Goal: Transaction & Acquisition: Purchase product/service

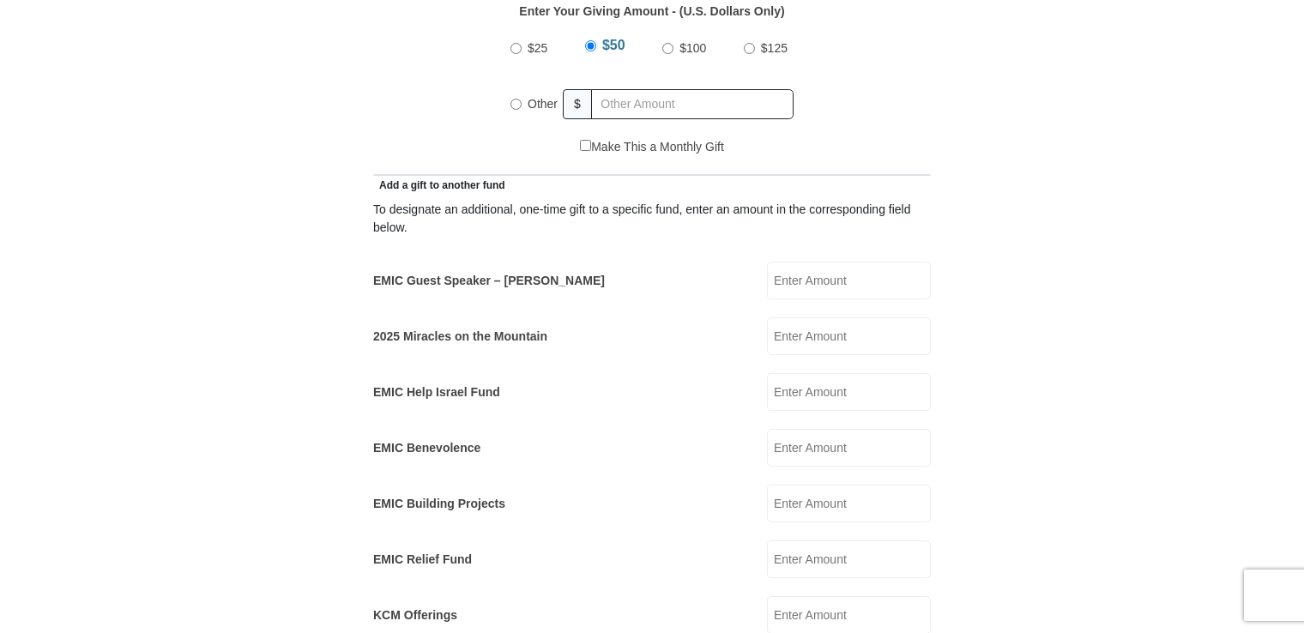
scroll to position [858, 0]
click at [793, 264] on input "EMIC Guest Speaker – [PERSON_NAME]" at bounding box center [849, 279] width 164 height 38
type input "10"
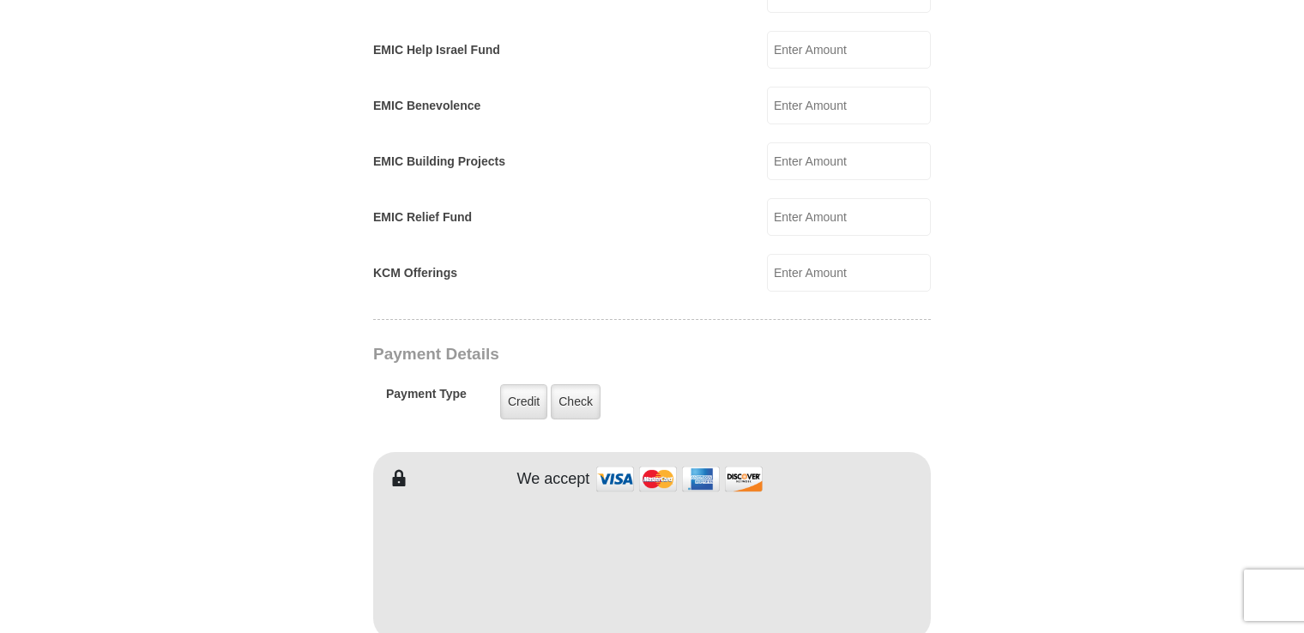
scroll to position [1201, 0]
click at [513, 382] on label "Credit" at bounding box center [523, 399] width 47 height 35
click at [0, 0] on input "Credit" at bounding box center [0, 0] width 0 height 0
click at [613, 458] on img at bounding box center [679, 476] width 172 height 37
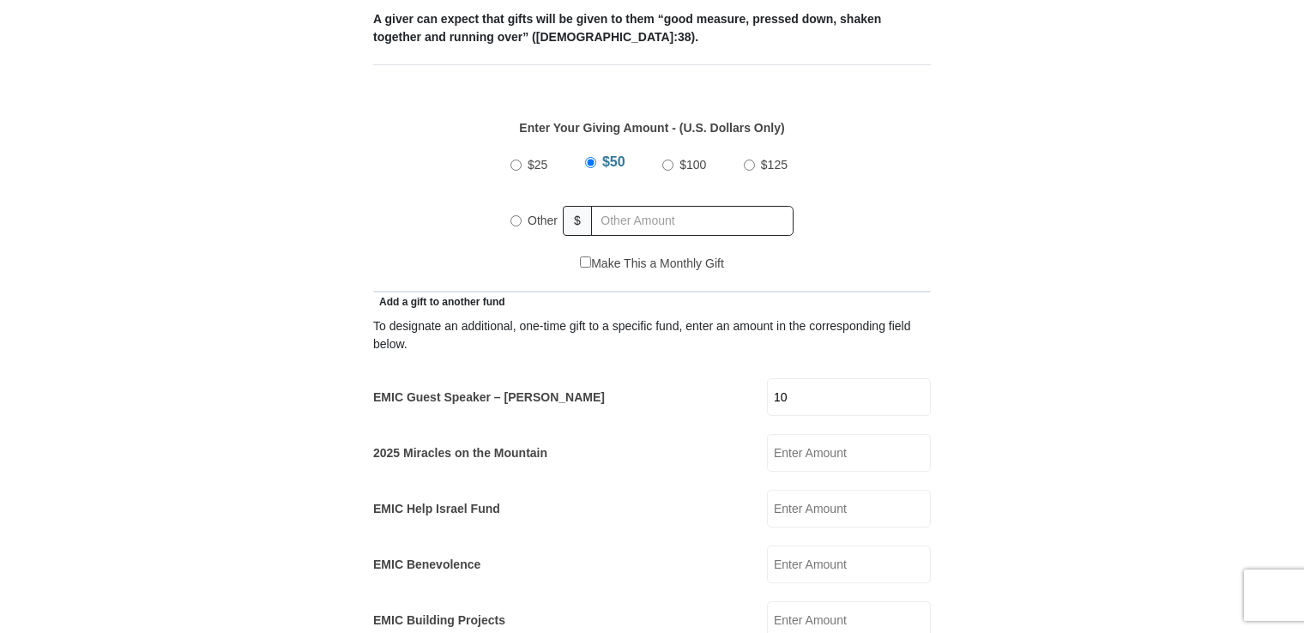
scroll to position [686, 0]
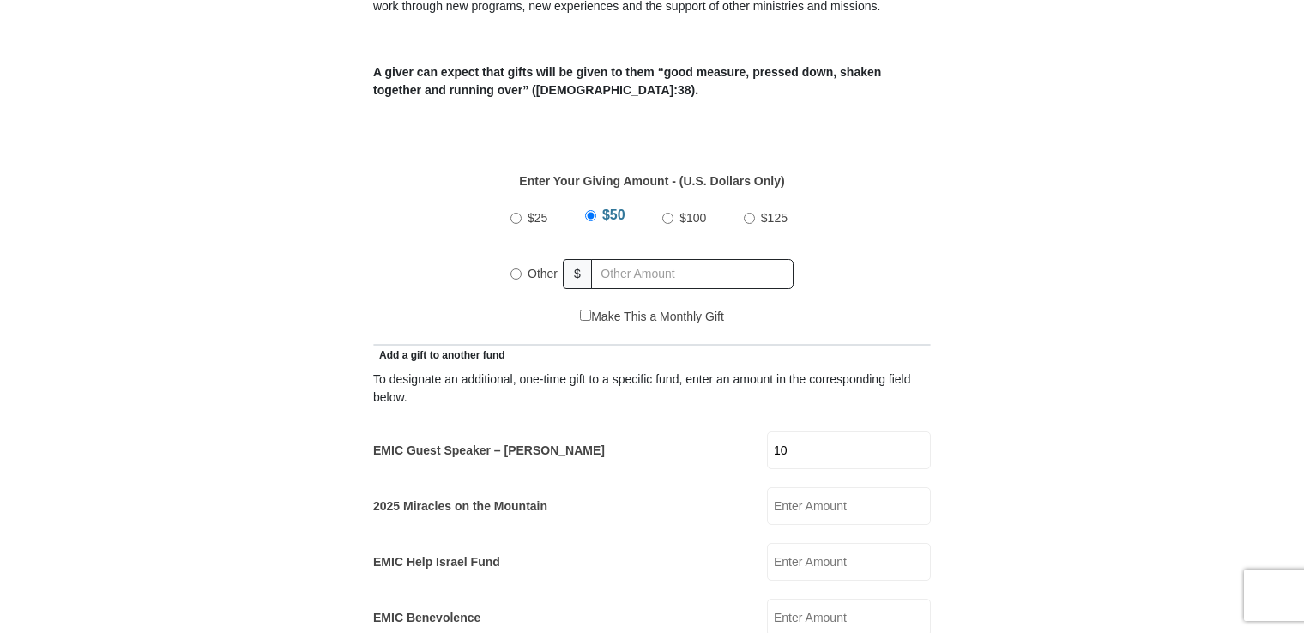
click at [525, 255] on label "Other" at bounding box center [542, 274] width 42 height 38
click at [521, 268] on input "Other" at bounding box center [515, 273] width 11 height 11
radio input "true"
click at [780, 308] on div "Make This a Monthly Gift" at bounding box center [651, 326] width 539 height 36
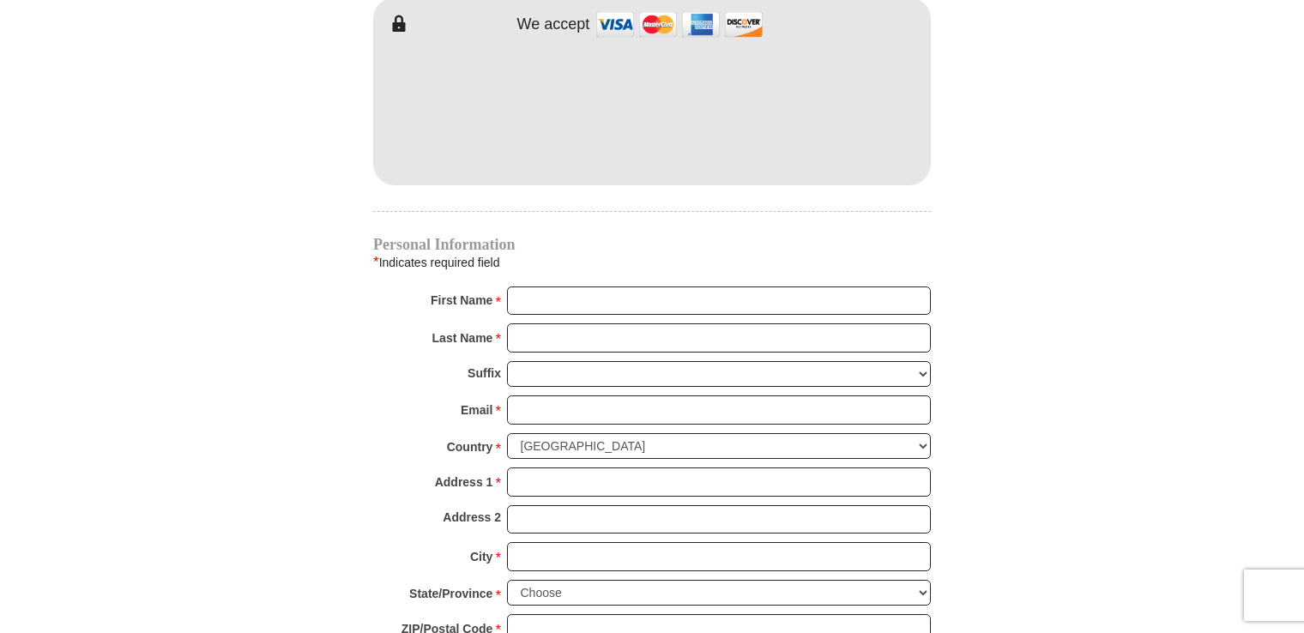
scroll to position [1715, 0]
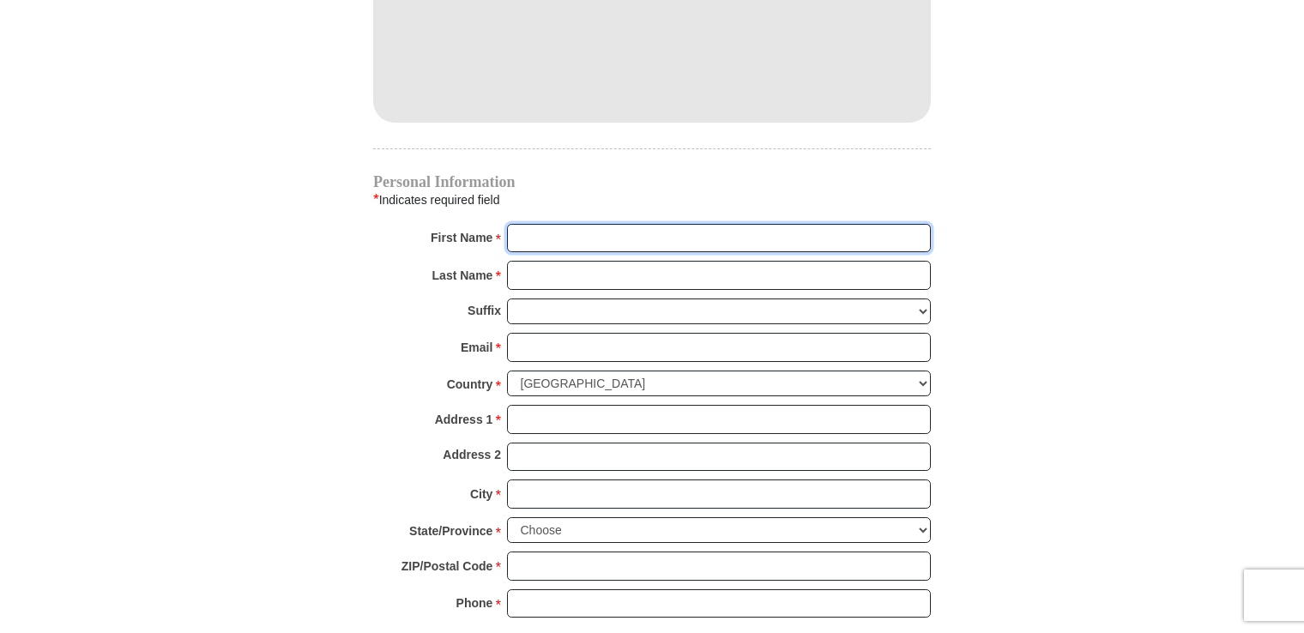
click at [719, 224] on input "First Name *" at bounding box center [719, 238] width 424 height 29
type input "Jo"
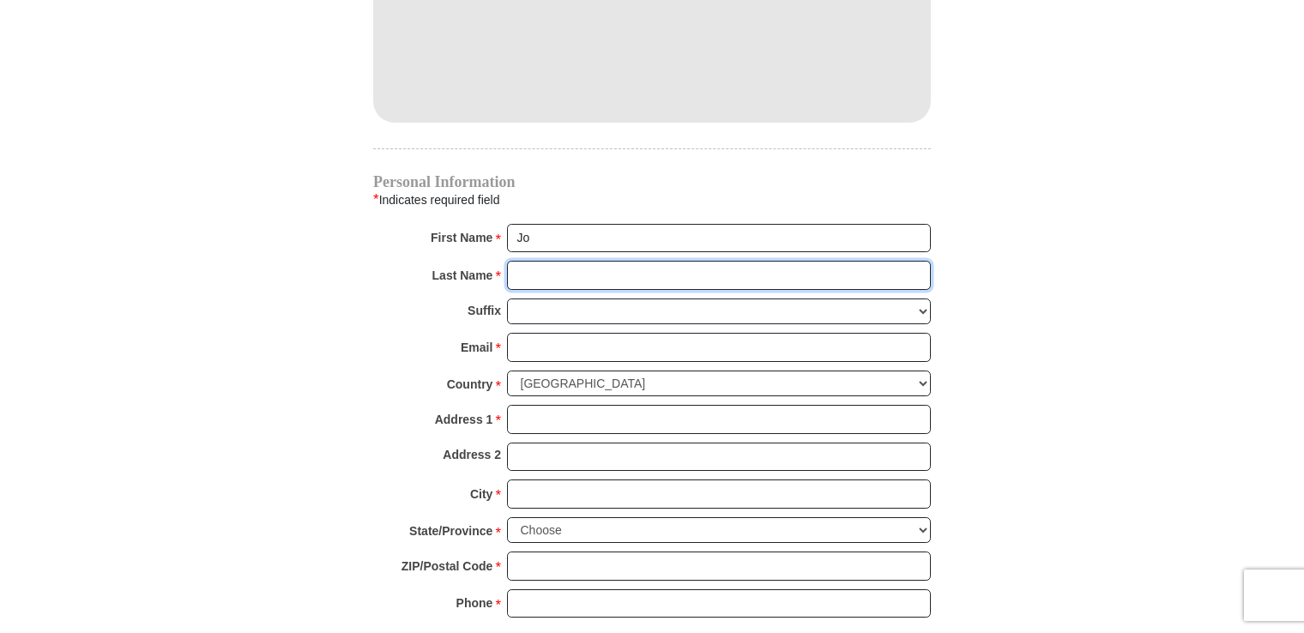
type input "Johnson"
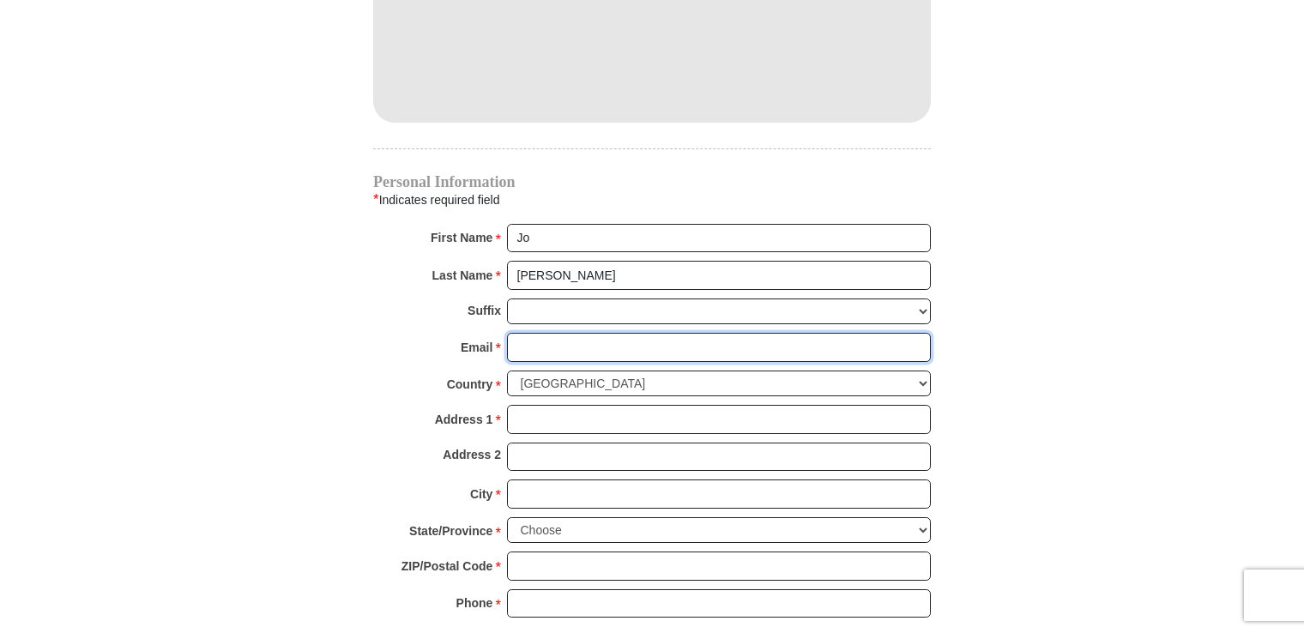
type input "jaj1922@aol.com"
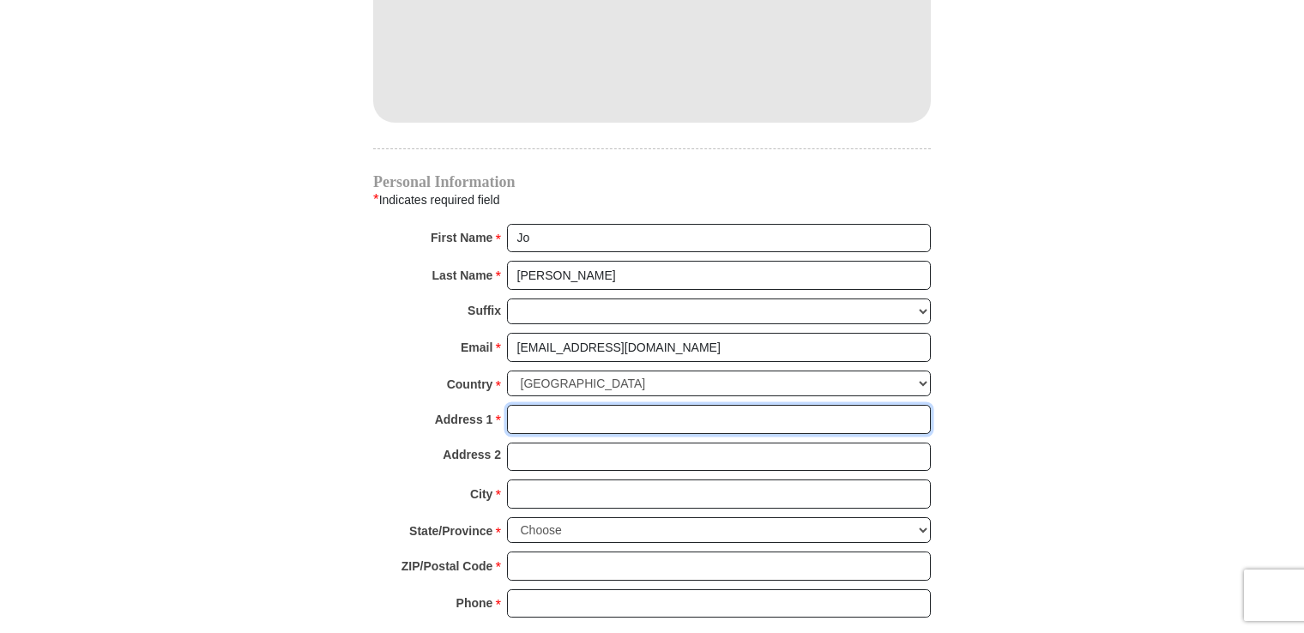
type input "3013 Hidden Forest Cove"
type input "Montevallo AL 35115"
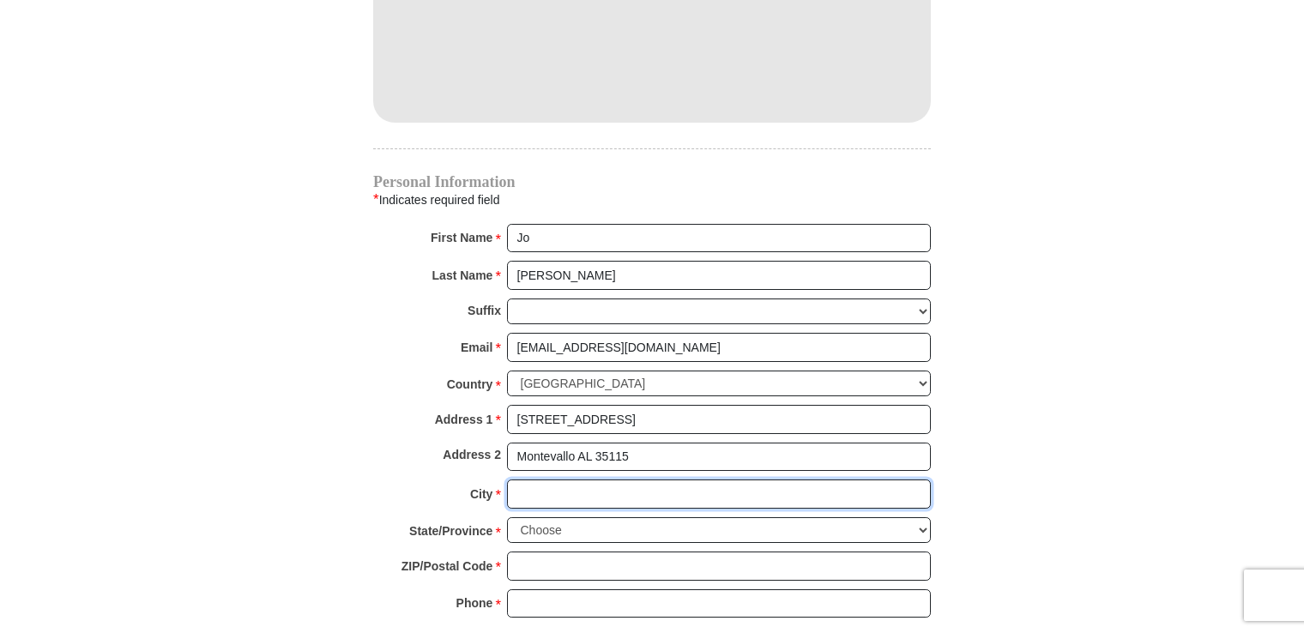
type input "Montevallo"
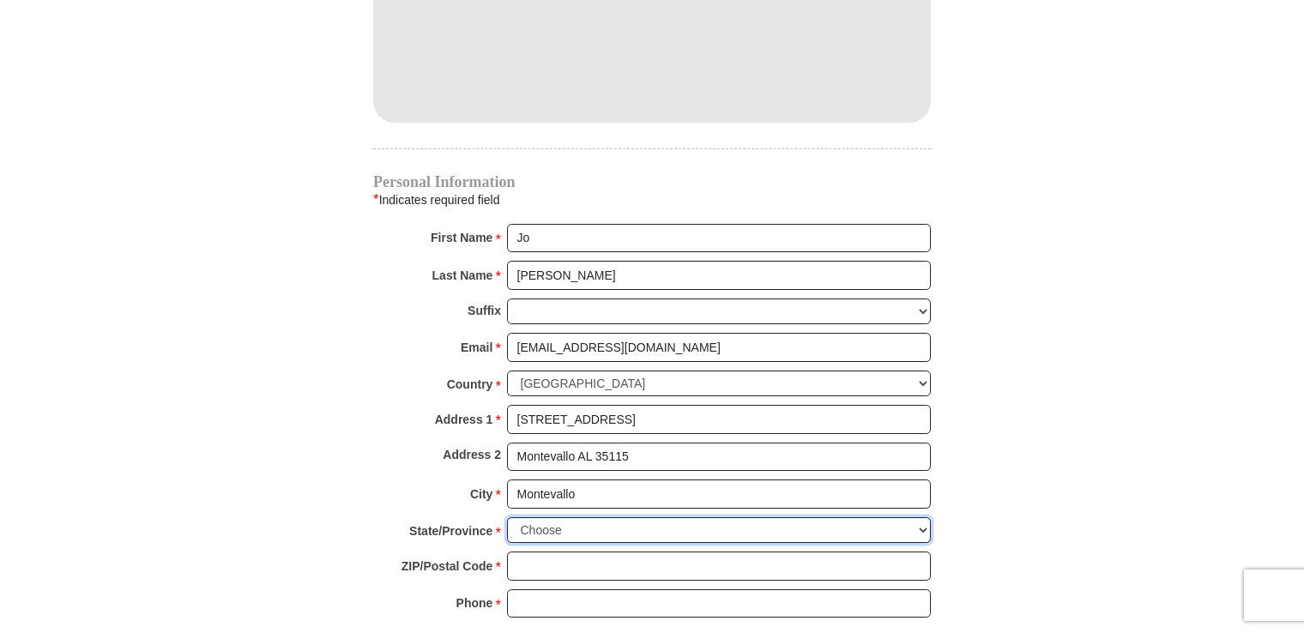
select select "AL"
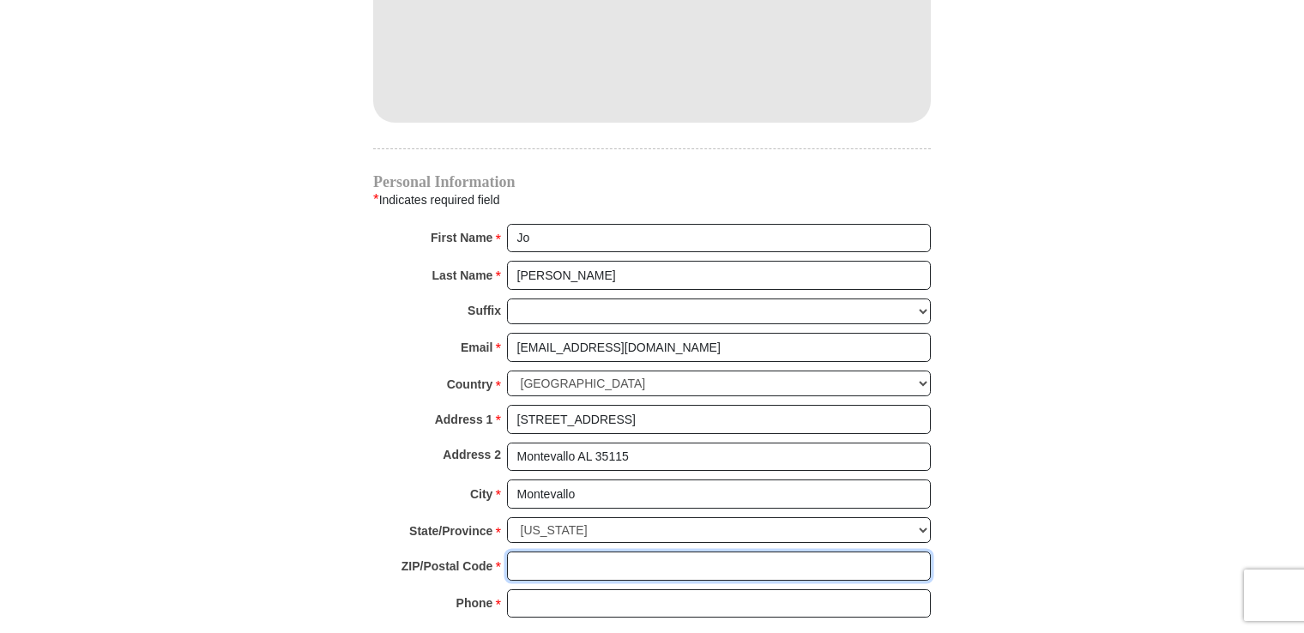
type input "35115-5914"
type input "2052187688"
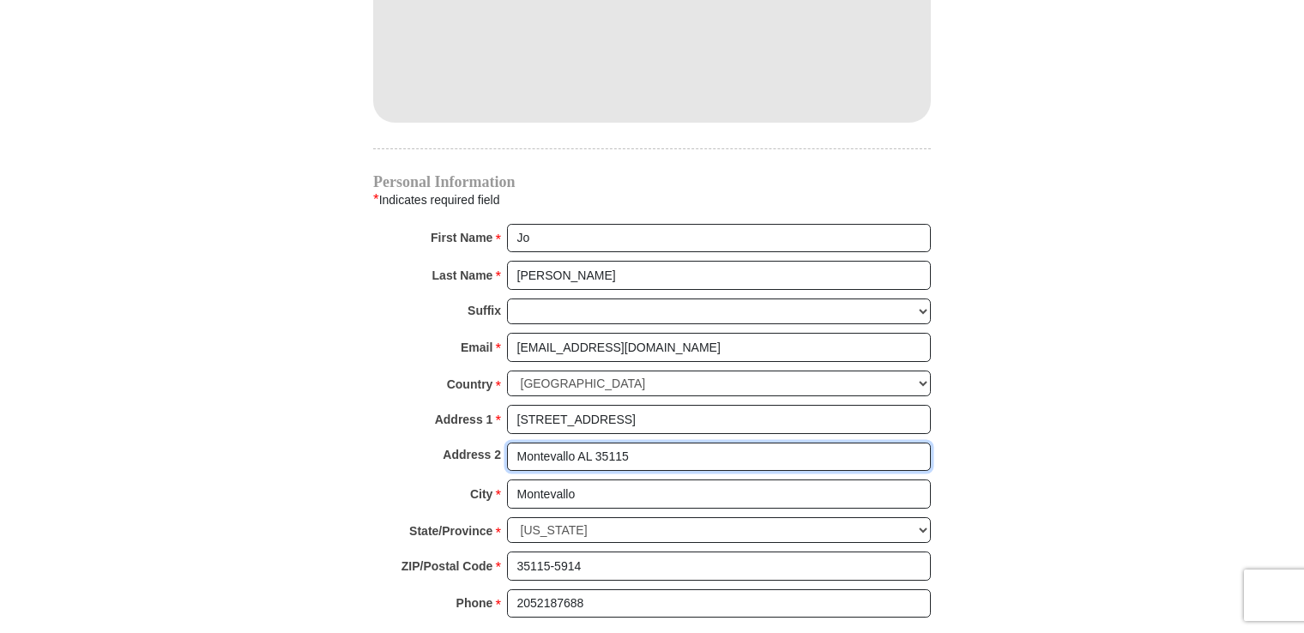
drag, startPoint x: 659, startPoint y: 441, endPoint x: 459, endPoint y: 407, distance: 202.7
click at [460, 409] on div "Personal Information * Indicates required field First Name * Jo Please enter Fi…" at bounding box center [651, 405] width 557 height 460
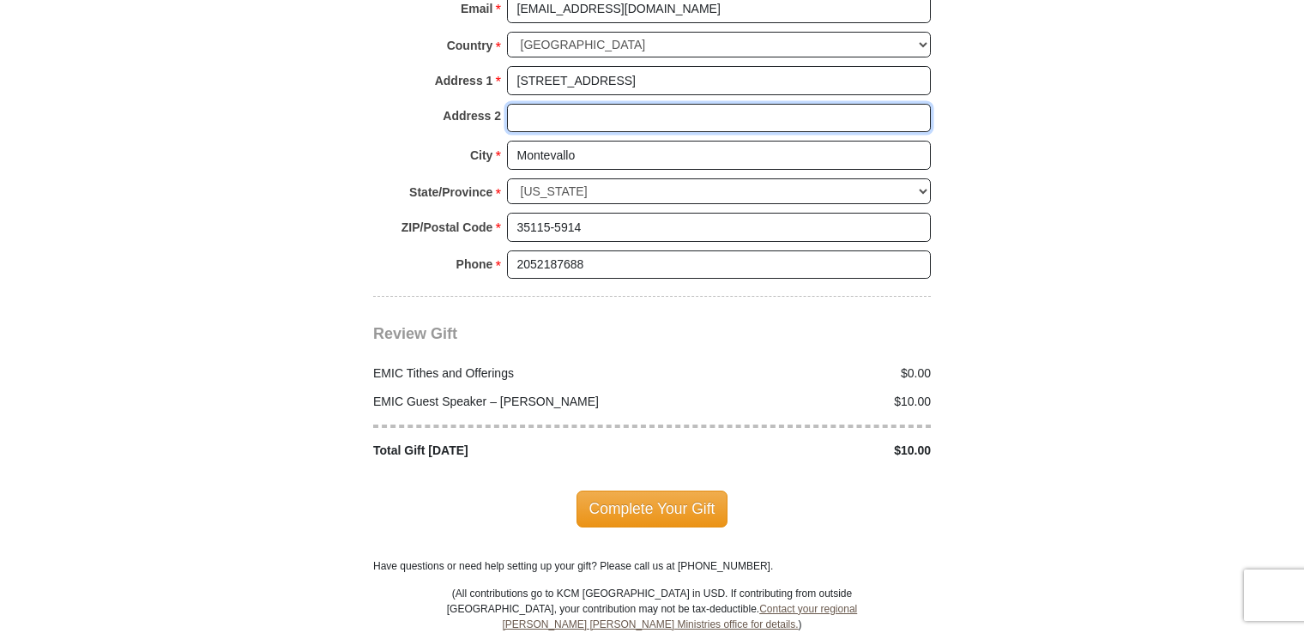
scroll to position [2058, 0]
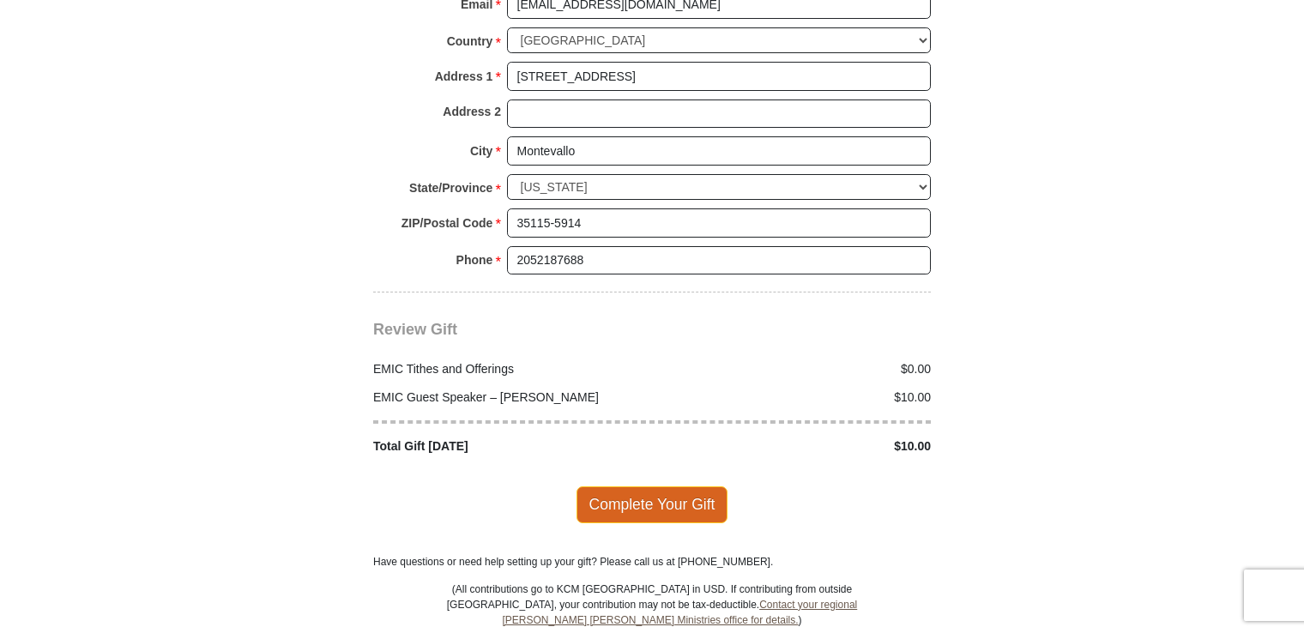
click at [612, 486] on span "Complete Your Gift" at bounding box center [652, 504] width 152 height 36
